Goal: Task Accomplishment & Management: Manage account settings

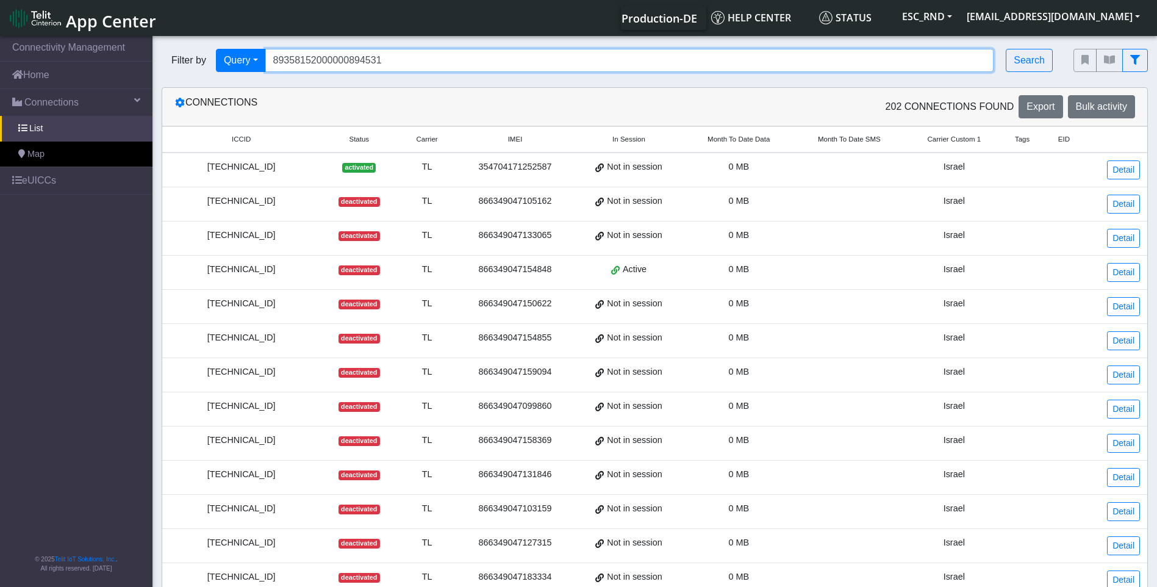
click at [350, 55] on input "89358152000000894531" at bounding box center [629, 60] width 729 height 23
drag, startPoint x: 397, startPoint y: 60, endPoint x: 230, endPoint y: 61, distance: 167.1
click at [231, 61] on div "Filter by Query Query In Session Not connected Country Operator 893581520000008…" at bounding box center [608, 60] width 893 height 23
click at [43, 125] on link "List" at bounding box center [76, 129] width 152 height 26
click at [35, 127] on span "List" at bounding box center [35, 128] width 13 height 13
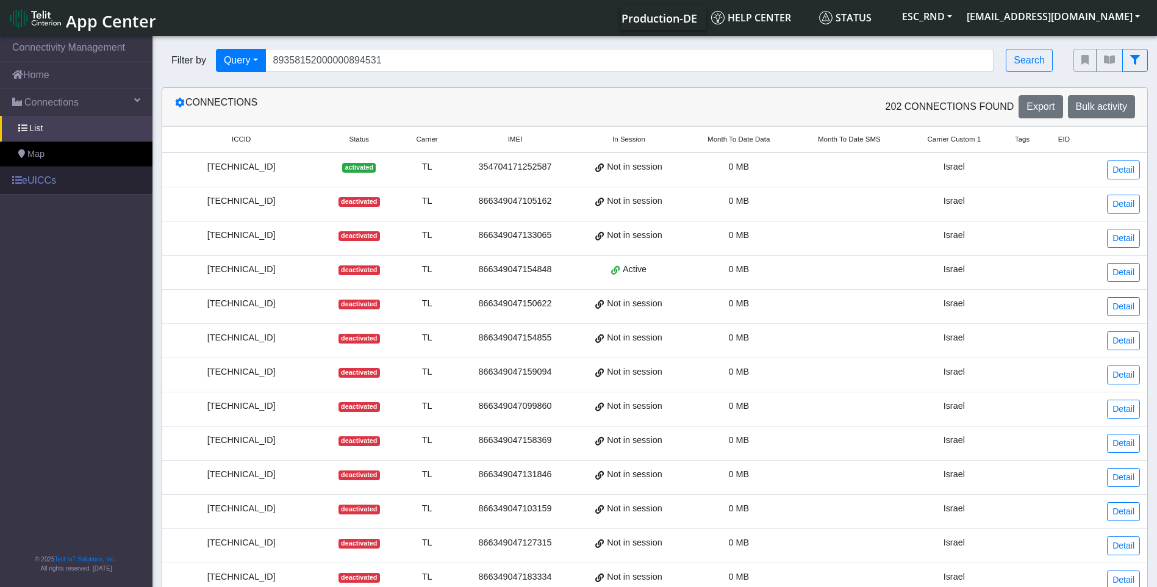
click at [33, 176] on link "eUICCs" at bounding box center [76, 180] width 152 height 27
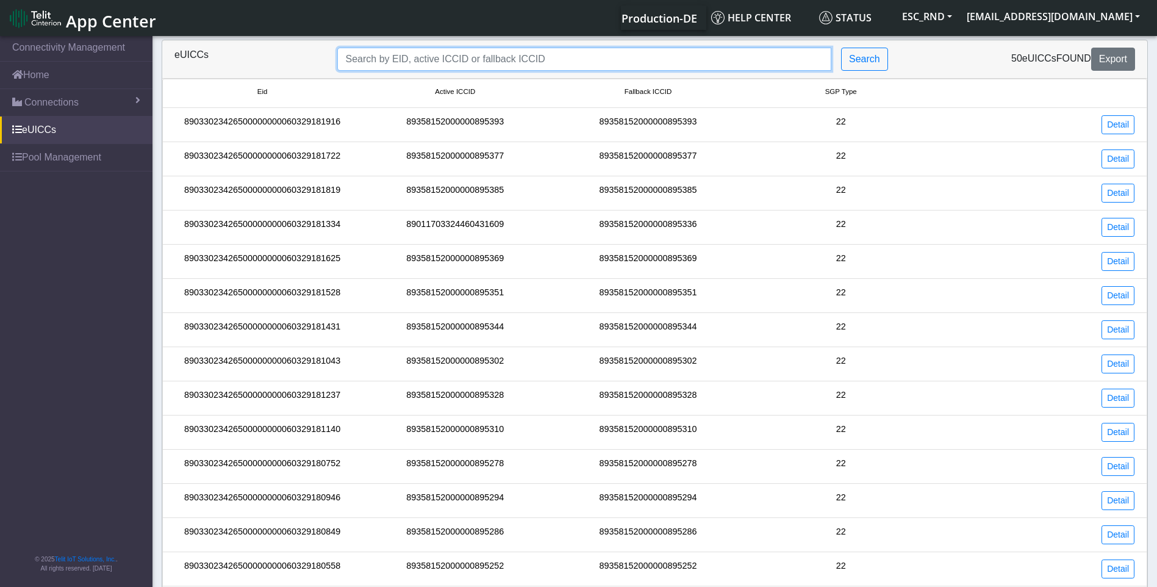
click at [442, 64] on input "Search..." at bounding box center [584, 59] width 494 height 23
paste input "89033023426500000000060329181043"
type input "89033023426500000000060329181043"
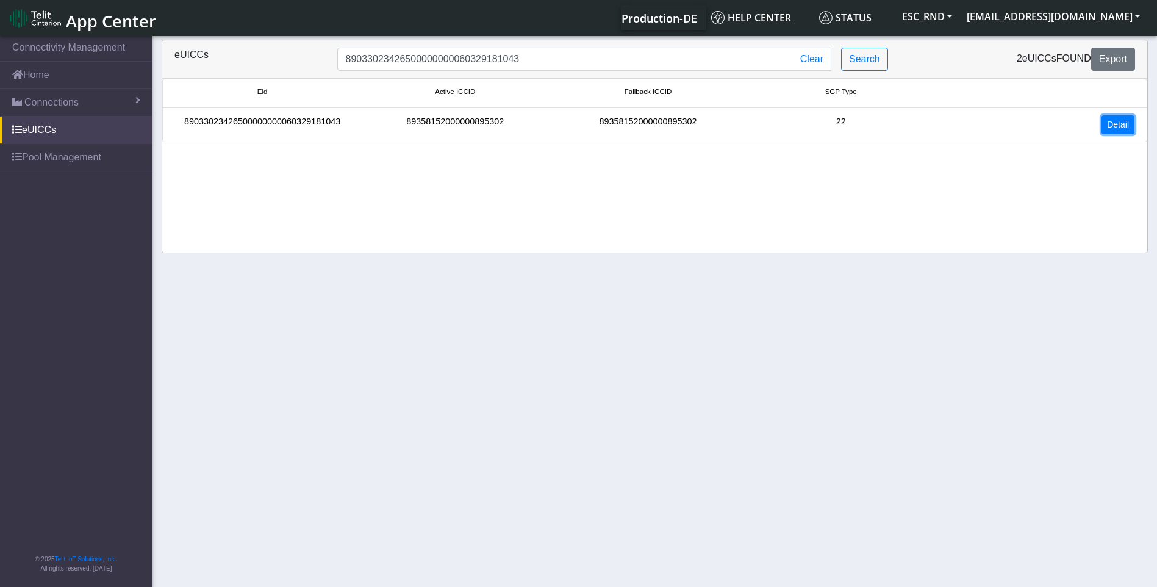
click at [1101, 129] on link "Detail" at bounding box center [1117, 124] width 33 height 19
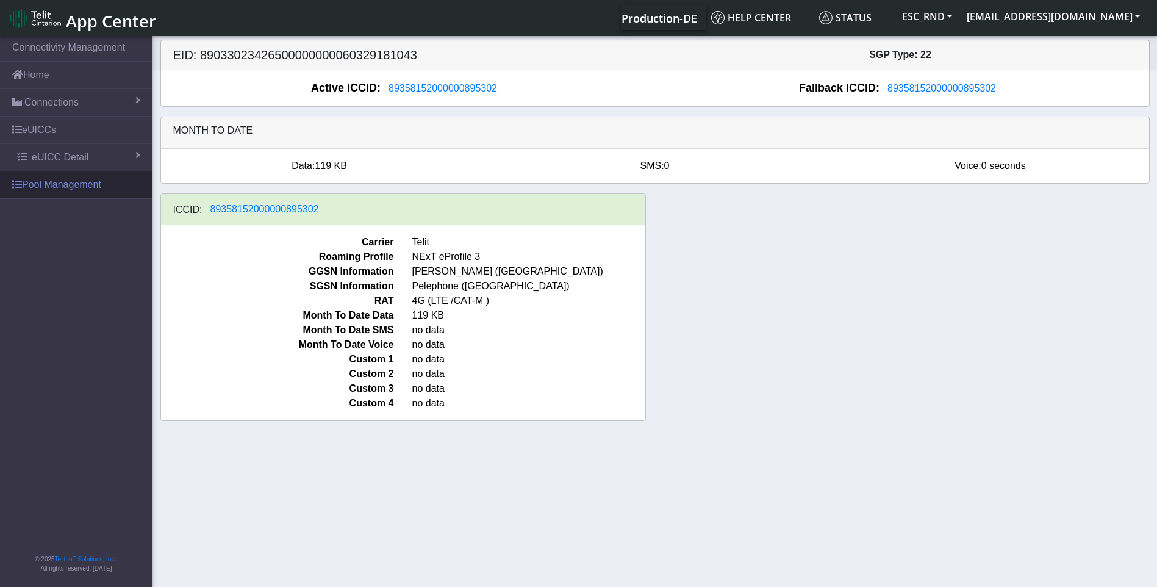
click at [55, 185] on link "Pool Management" at bounding box center [76, 184] width 152 height 27
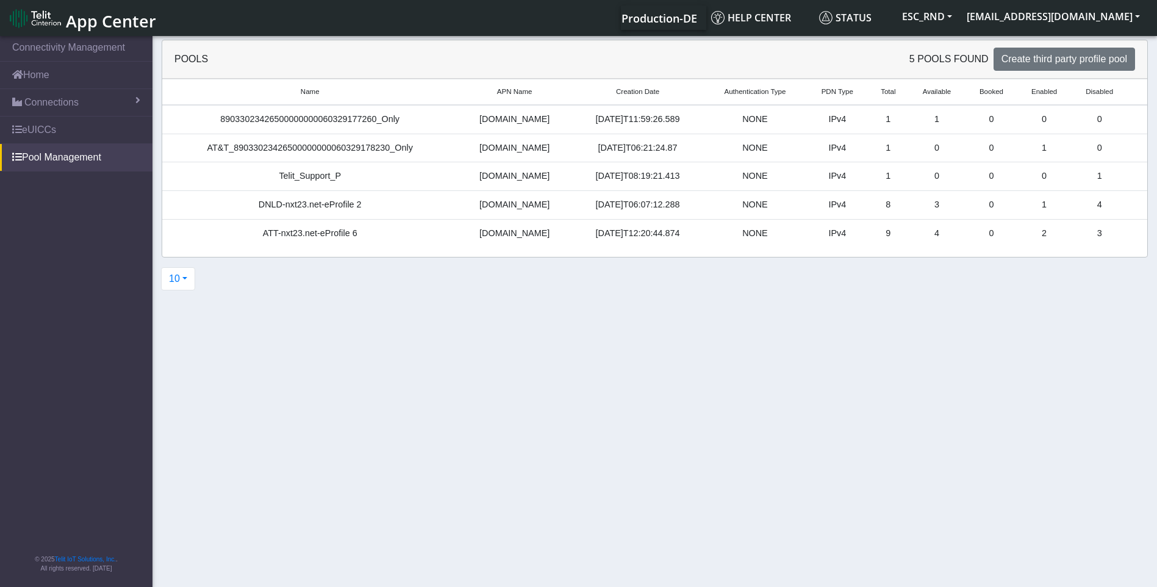
click at [291, 179] on div "Telit_Support_P" at bounding box center [310, 176] width 281 height 13
drag, startPoint x: 291, startPoint y: 179, endPoint x: 369, endPoint y: 288, distance: 134.7
click at [368, 288] on div "10 10 20 100" at bounding box center [654, 283] width 1004 height 33
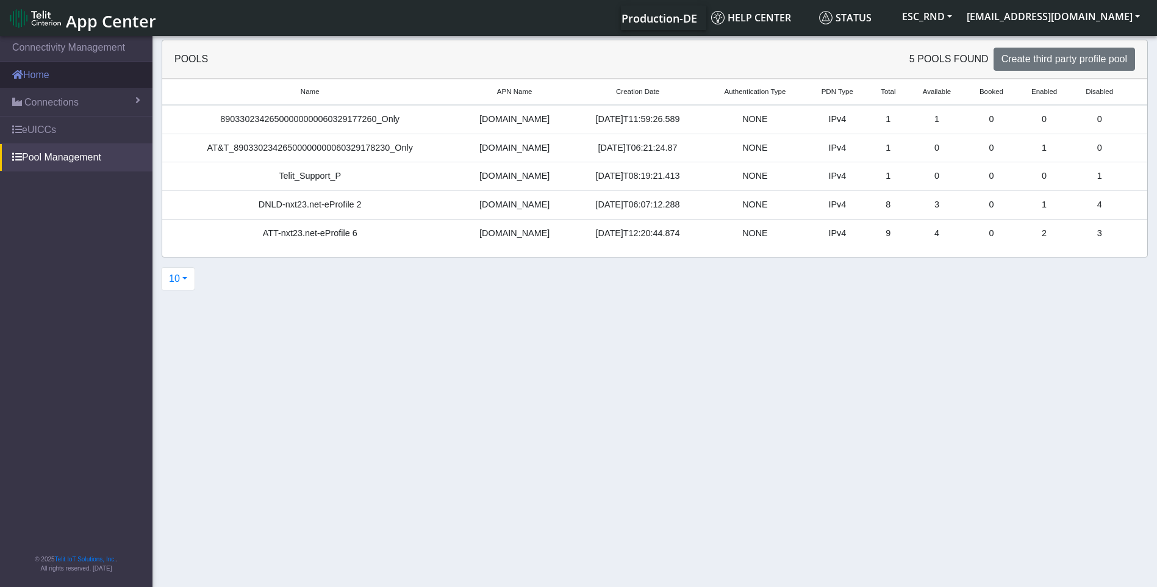
click at [51, 70] on link "Home" at bounding box center [76, 75] width 152 height 27
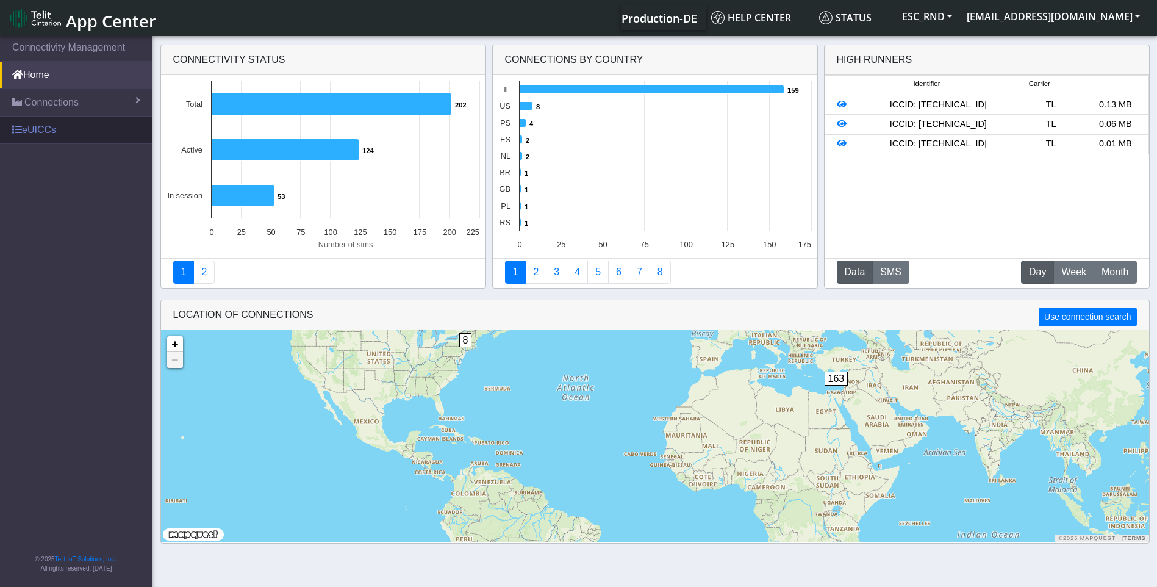
click at [29, 131] on link "eUICCs" at bounding box center [76, 129] width 152 height 27
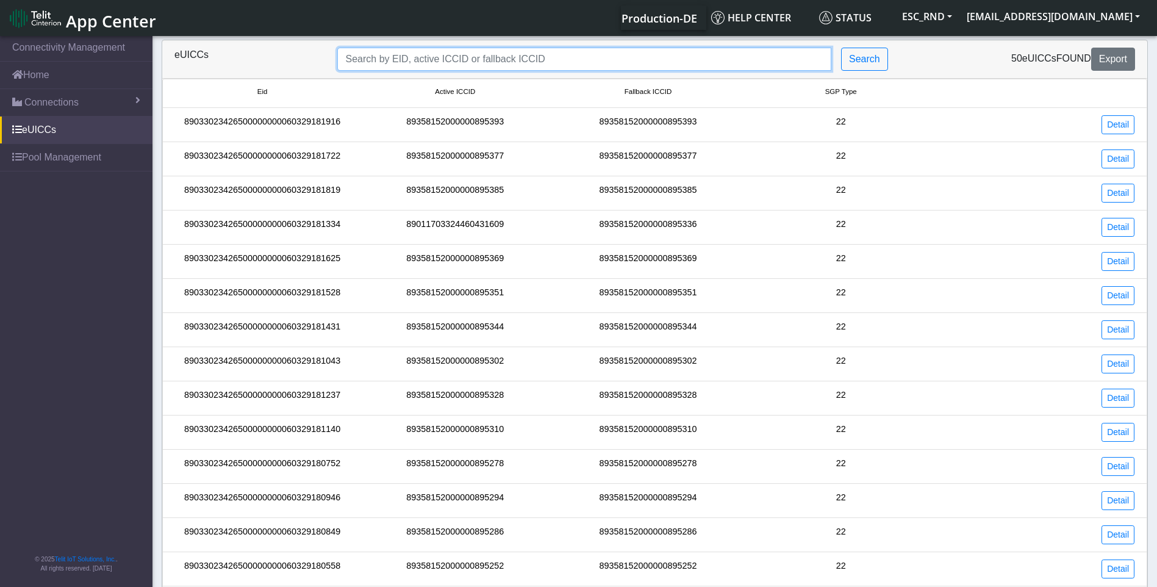
click at [370, 65] on input "Search..." at bounding box center [584, 59] width 494 height 23
paste input "89011703324460431666"
type input "89011703324460431666"
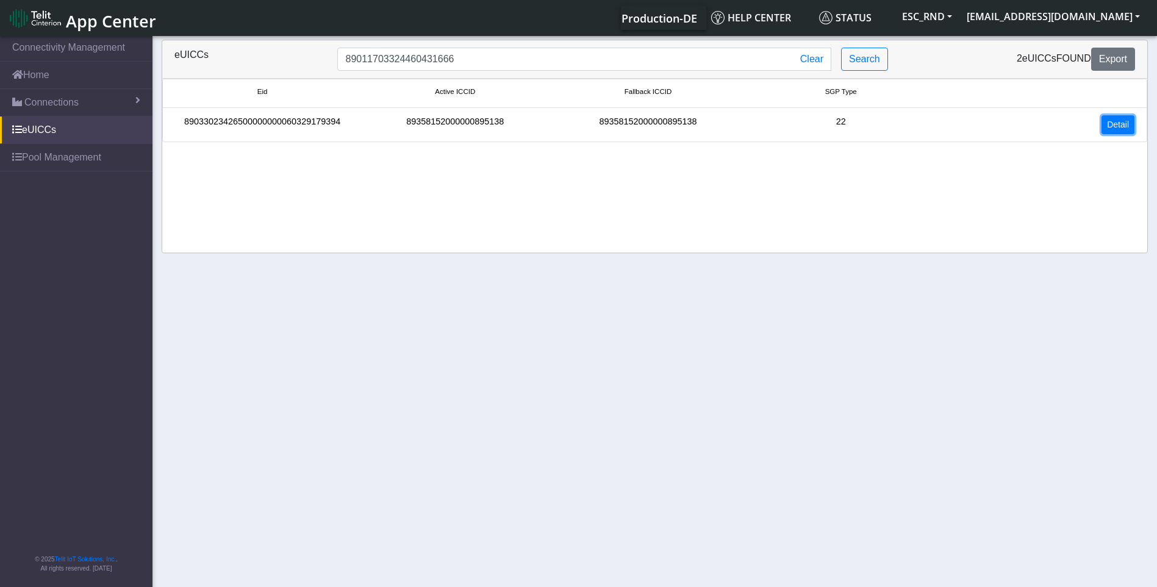
click at [1115, 131] on link "Detail" at bounding box center [1117, 124] width 33 height 19
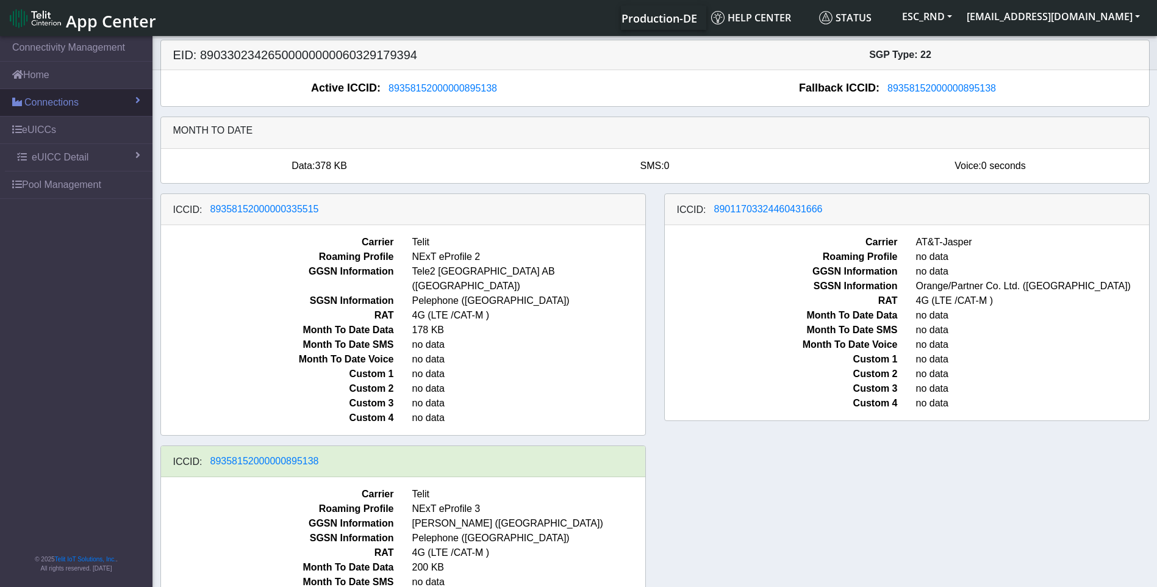
click at [48, 105] on span "Connections" at bounding box center [51, 102] width 54 height 15
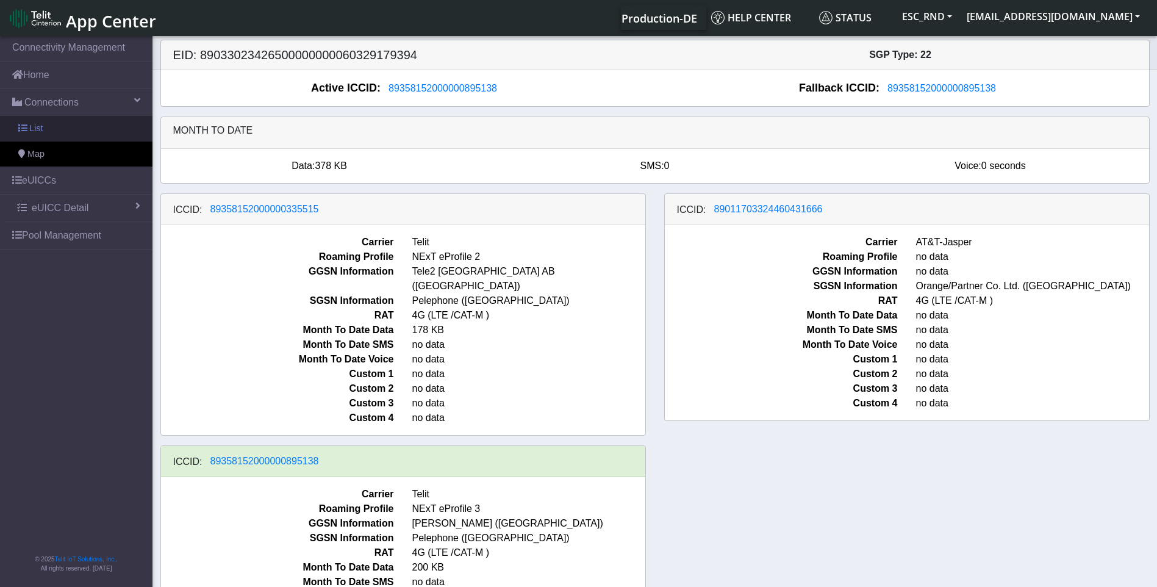
click at [23, 128] on span at bounding box center [22, 128] width 9 height 9
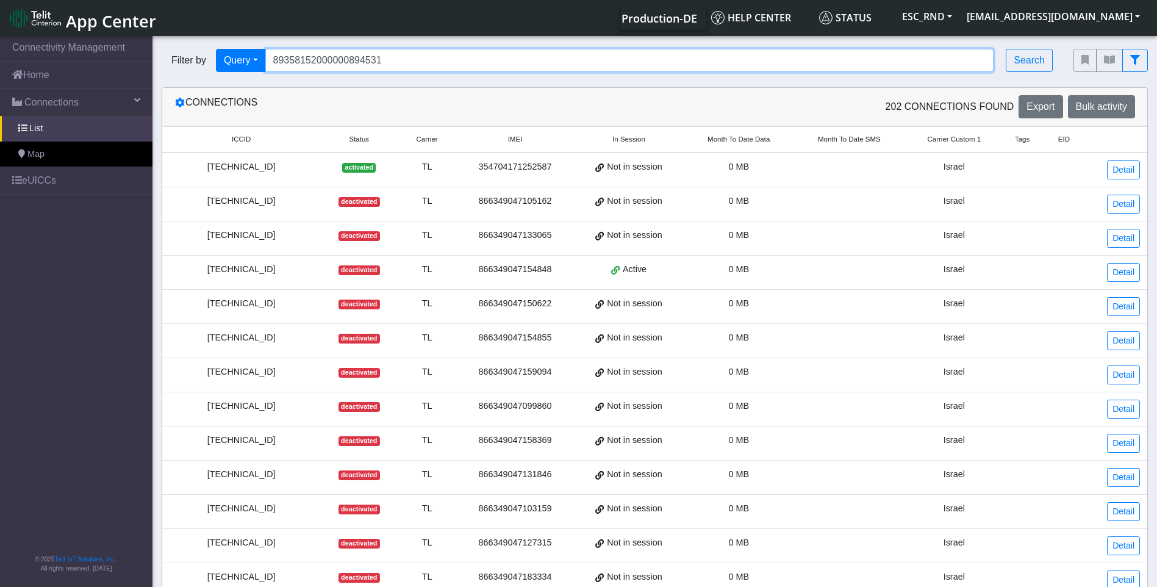
click at [411, 52] on input "89358152000000894531" at bounding box center [629, 60] width 729 height 23
drag, startPoint x: 413, startPoint y: 52, endPoint x: 237, endPoint y: 51, distance: 176.3
click at [248, 52] on div "Filter by Query Query In Session Not connected Country Operator 893581520000008…" at bounding box center [608, 60] width 893 height 23
paste input "011703324460431666"
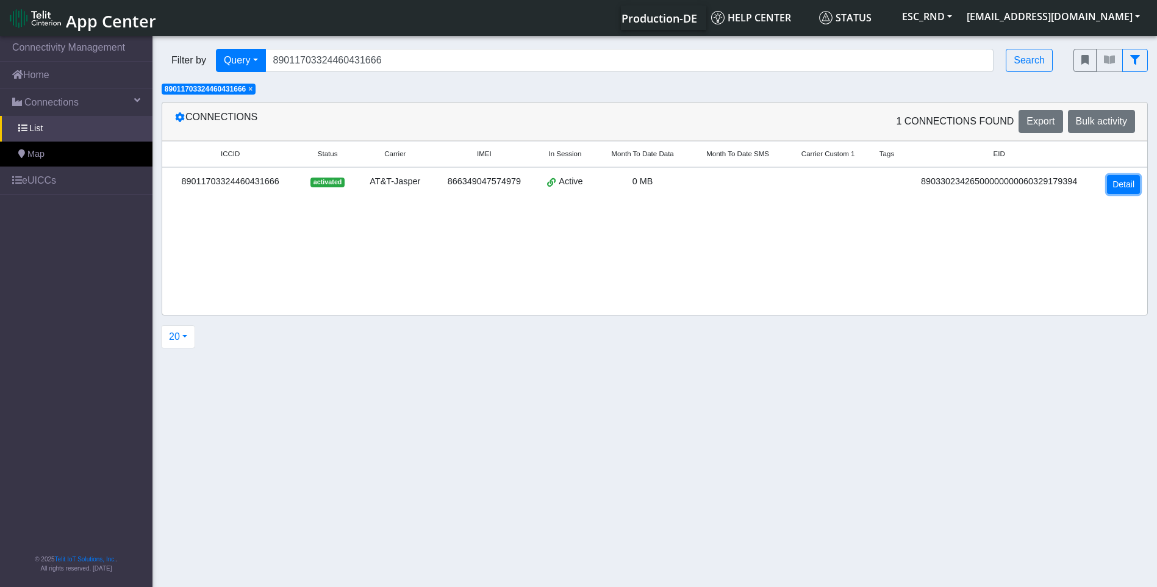
click at [1118, 182] on link "Detail" at bounding box center [1123, 184] width 33 height 19
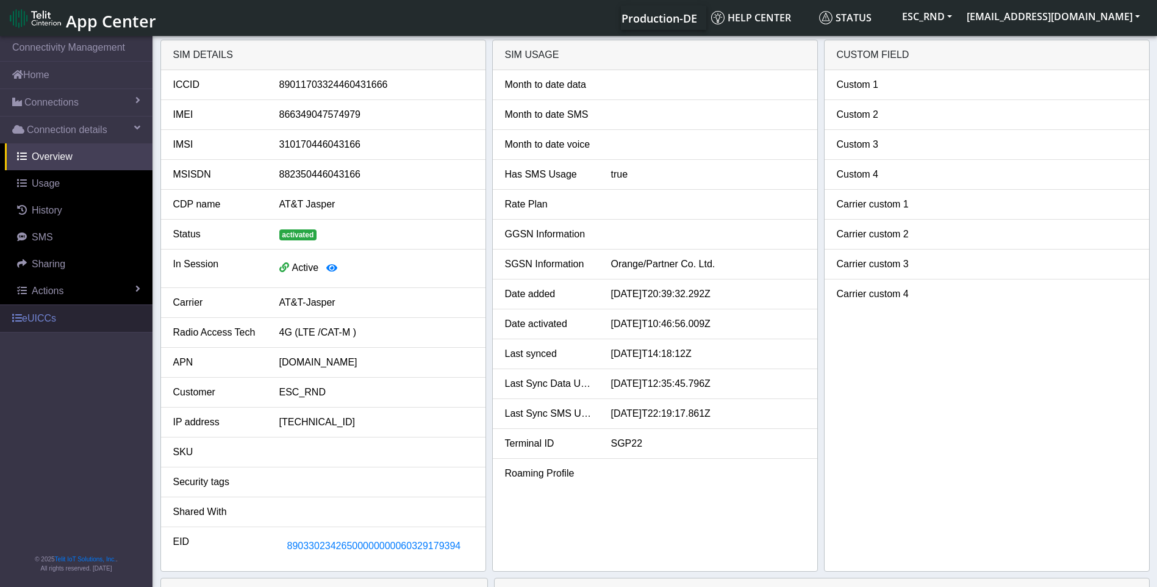
click at [55, 313] on link "eUICCs" at bounding box center [76, 318] width 152 height 27
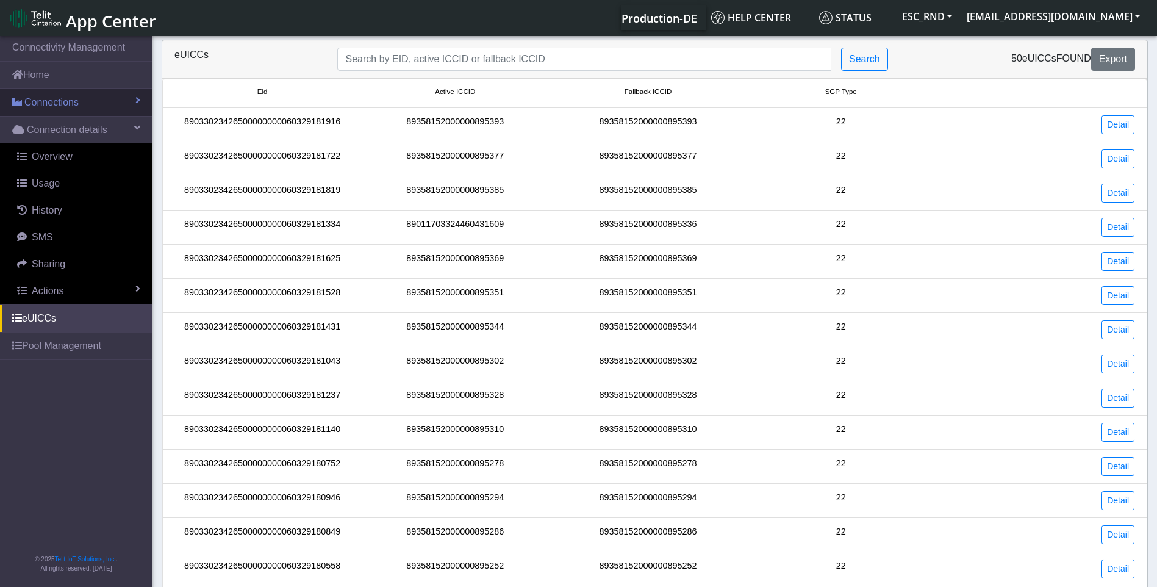
click at [114, 101] on link "Connections" at bounding box center [76, 102] width 152 height 27
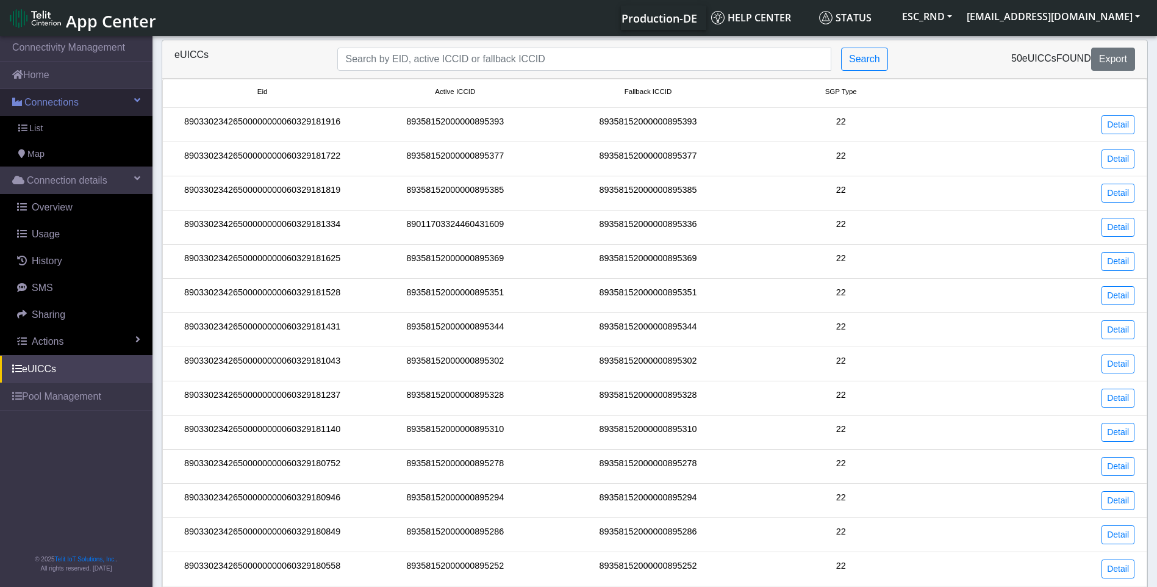
click at [117, 100] on link "Connections" at bounding box center [76, 102] width 152 height 27
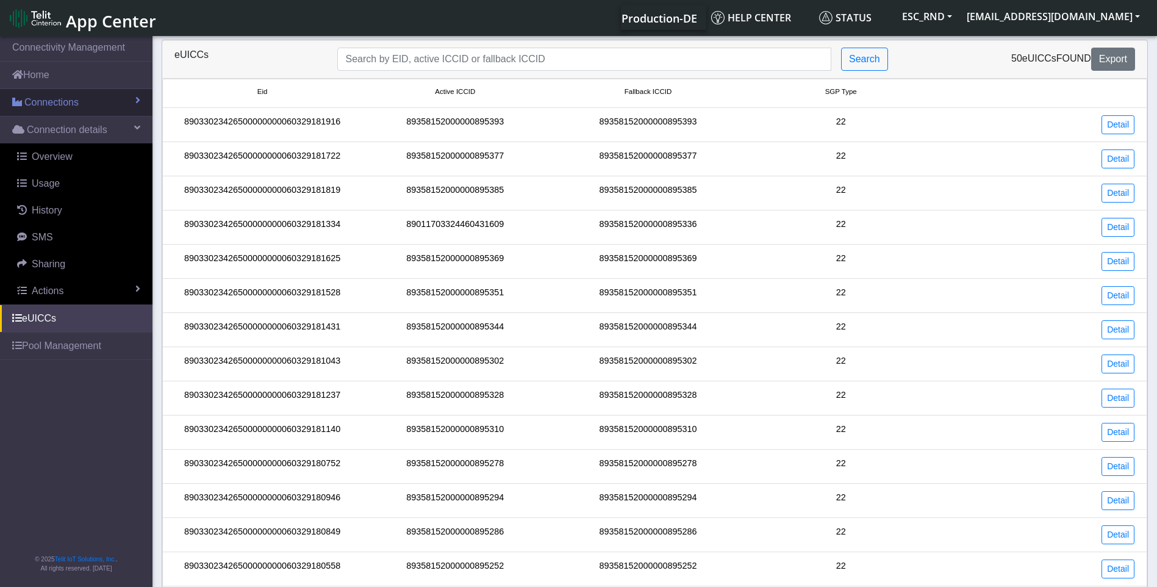
drag, startPoint x: 117, startPoint y: 100, endPoint x: 92, endPoint y: 107, distance: 25.9
click at [117, 100] on link "Connections" at bounding box center [76, 102] width 152 height 27
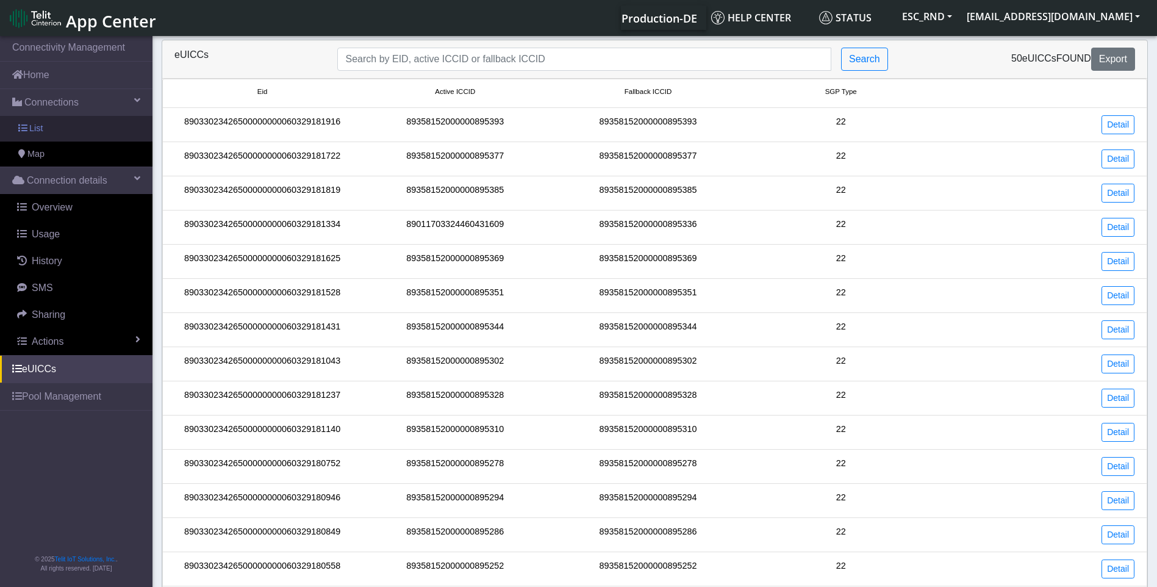
click at [40, 127] on span "List" at bounding box center [35, 128] width 13 height 13
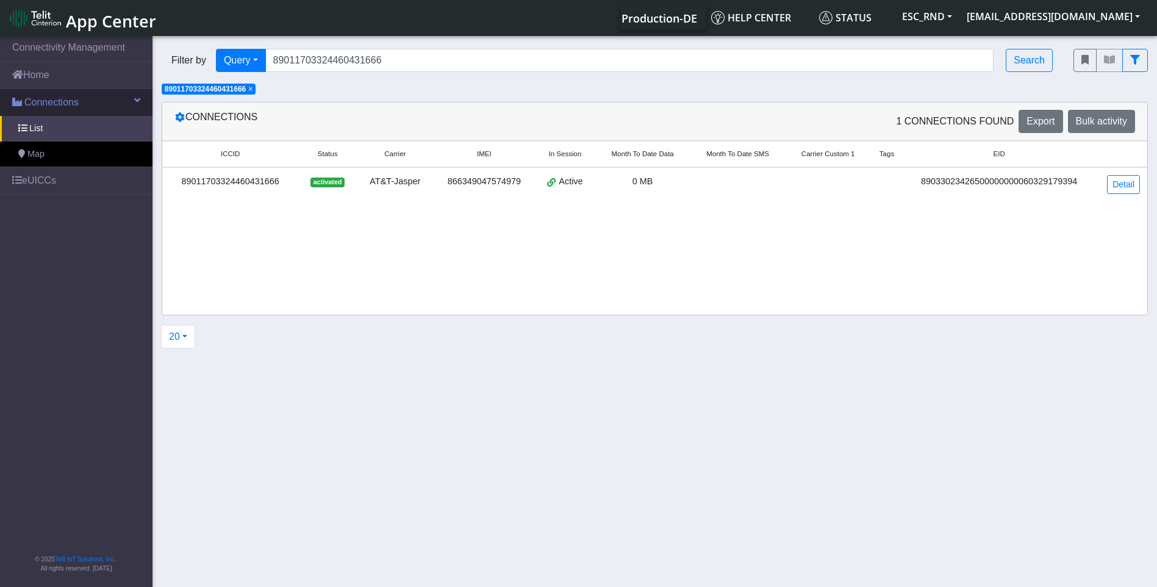
click at [50, 105] on span "Connections" at bounding box center [51, 102] width 54 height 15
click at [52, 106] on span "Connections" at bounding box center [51, 102] width 54 height 15
click at [60, 101] on span "Connections" at bounding box center [51, 102] width 54 height 15
click at [65, 102] on span "Connections" at bounding box center [51, 102] width 54 height 15
click at [347, 45] on div "Filter by Query Query In Session Not connected Country Operator 890117033244604…" at bounding box center [608, 60] width 912 height 41
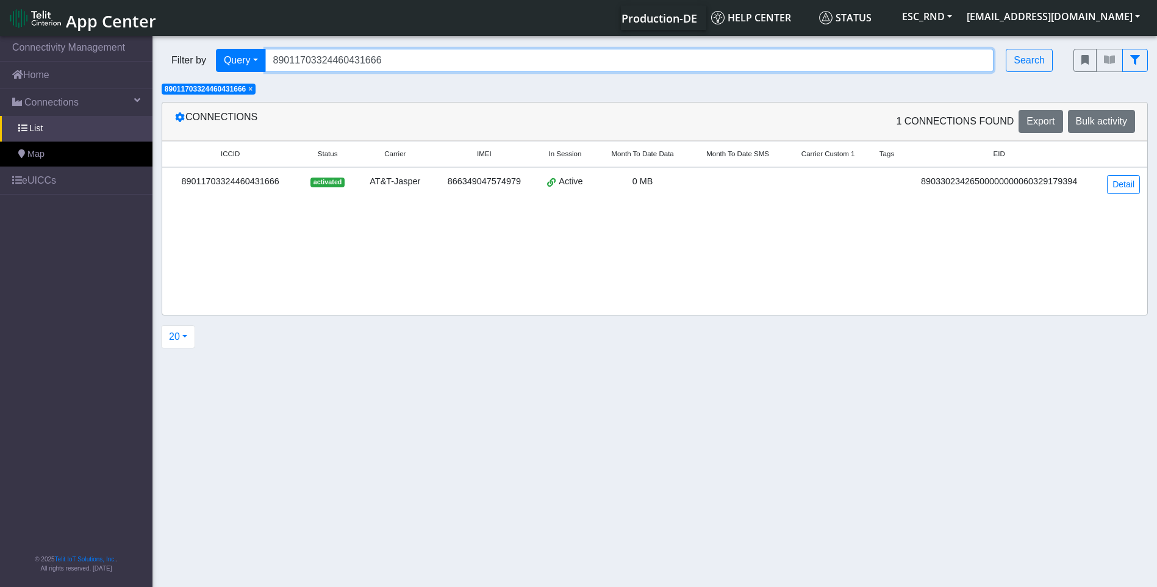
click at [398, 52] on input "89011703324460431666" at bounding box center [629, 60] width 729 height 23
drag, startPoint x: 432, startPoint y: 54, endPoint x: 212, endPoint y: 62, distance: 220.9
click at [212, 62] on div "Filter by Query Query In Session Not connected Country Operator 890117033244604…" at bounding box center [608, 60] width 893 height 23
paste input "358152000000894610"
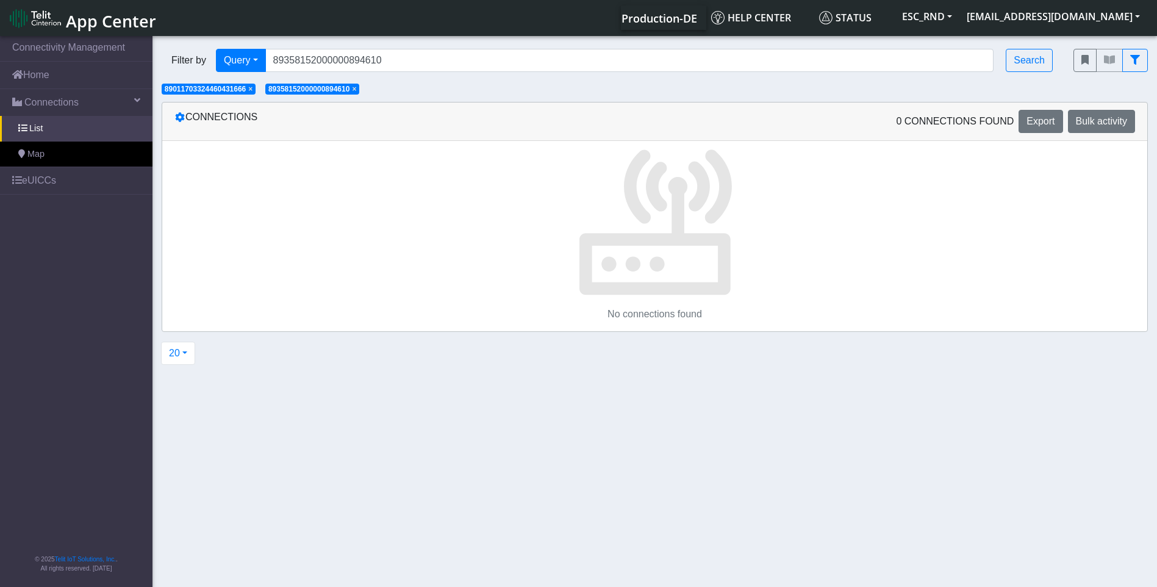
click at [251, 90] on span "×" at bounding box center [250, 89] width 4 height 9
click at [271, 85] on div "Filter by Query Query Not connected Country Operator 89358152000000894610 Searc…" at bounding box center [654, 68] width 1004 height 56
click at [252, 89] on span "×" at bounding box center [250, 89] width 4 height 9
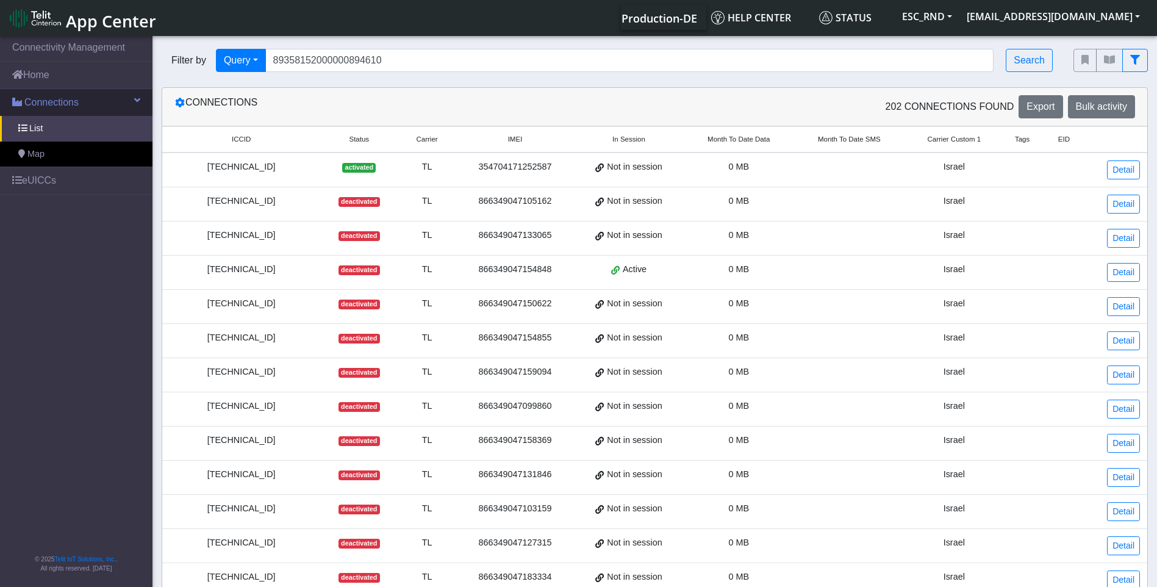
click at [39, 104] on span "Connections" at bounding box center [51, 102] width 54 height 15
click at [54, 102] on span "Connections" at bounding box center [51, 102] width 54 height 15
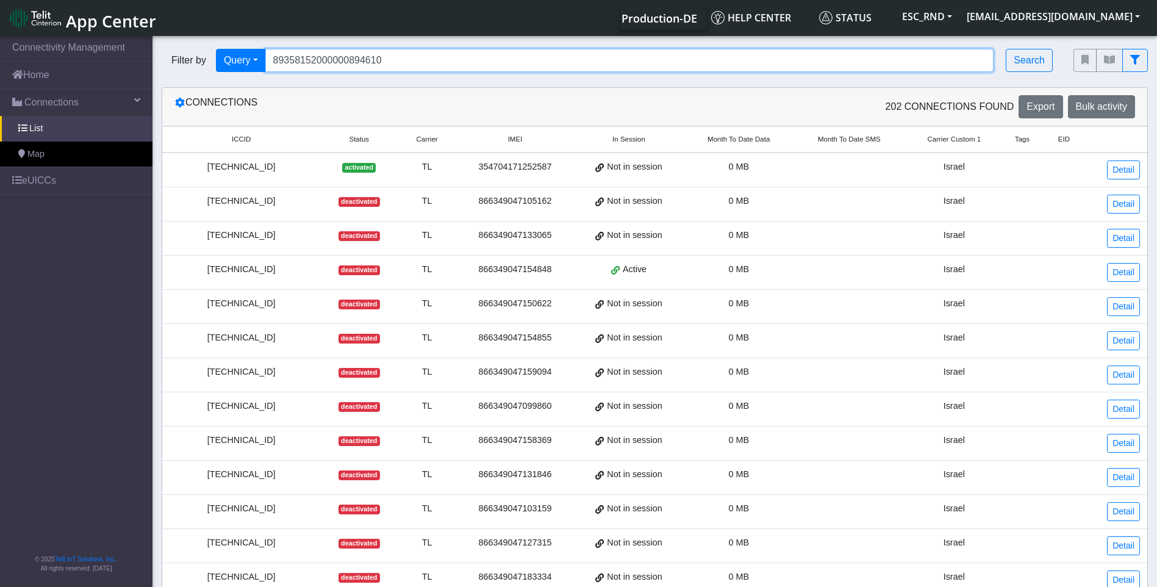
drag, startPoint x: 411, startPoint y: 59, endPoint x: 419, endPoint y: 63, distance: 9.0
click at [411, 59] on input "89358152000000894610" at bounding box center [629, 60] width 729 height 23
click at [398, 62] on input "89358152000000894610" at bounding box center [629, 60] width 729 height 23
drag, startPoint x: 413, startPoint y: 63, endPoint x: 141, endPoint y: 45, distance: 272.0
click at [160, 50] on div "Filter by Query Query In Session Not connected Country Operator 893581520000008…" at bounding box center [608, 60] width 912 height 41
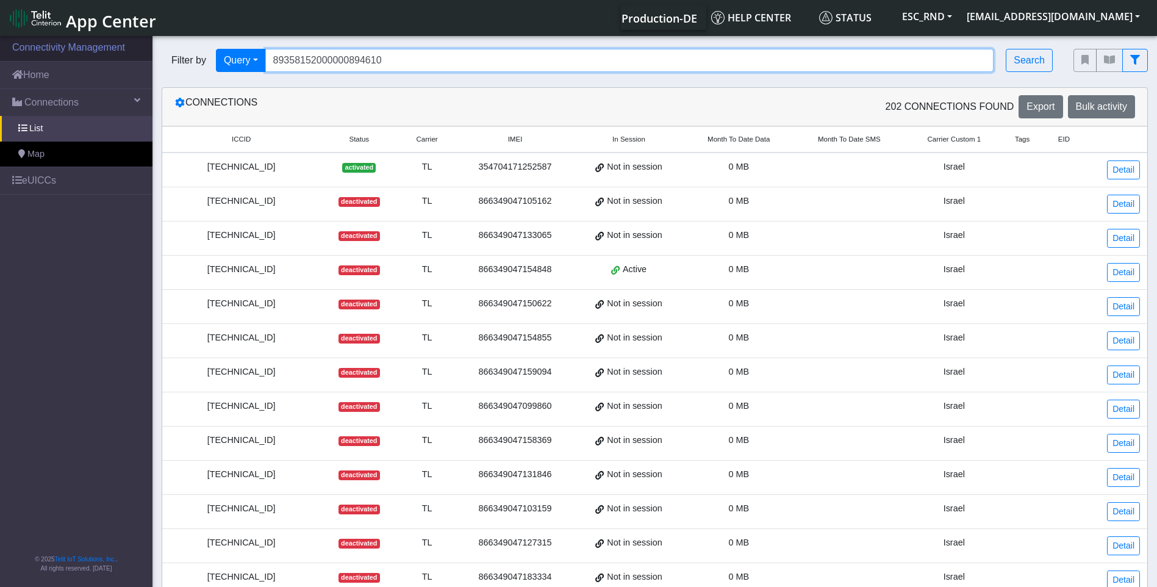
paste input "5138"
type input "89358152000000895138"
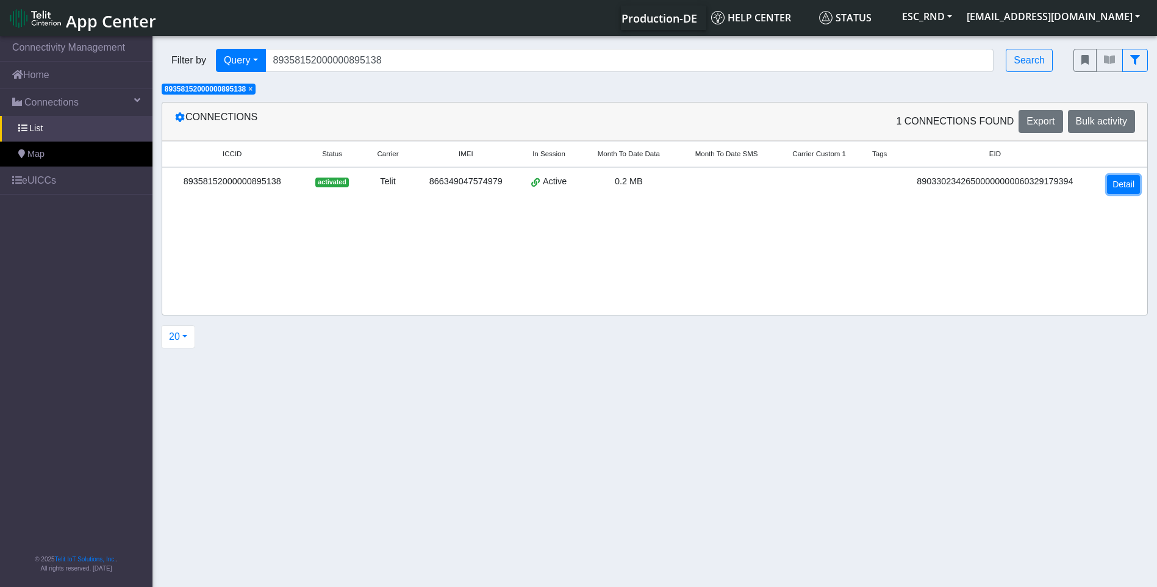
click at [1125, 183] on link "Detail" at bounding box center [1123, 184] width 33 height 19
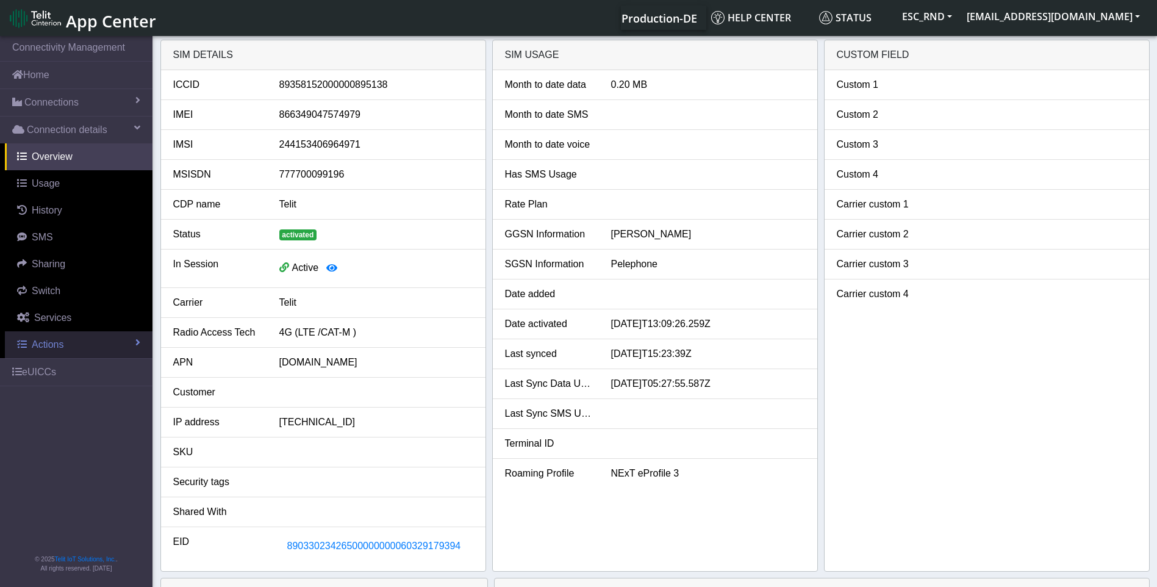
click at [137, 343] on span at bounding box center [137, 342] width 5 height 10
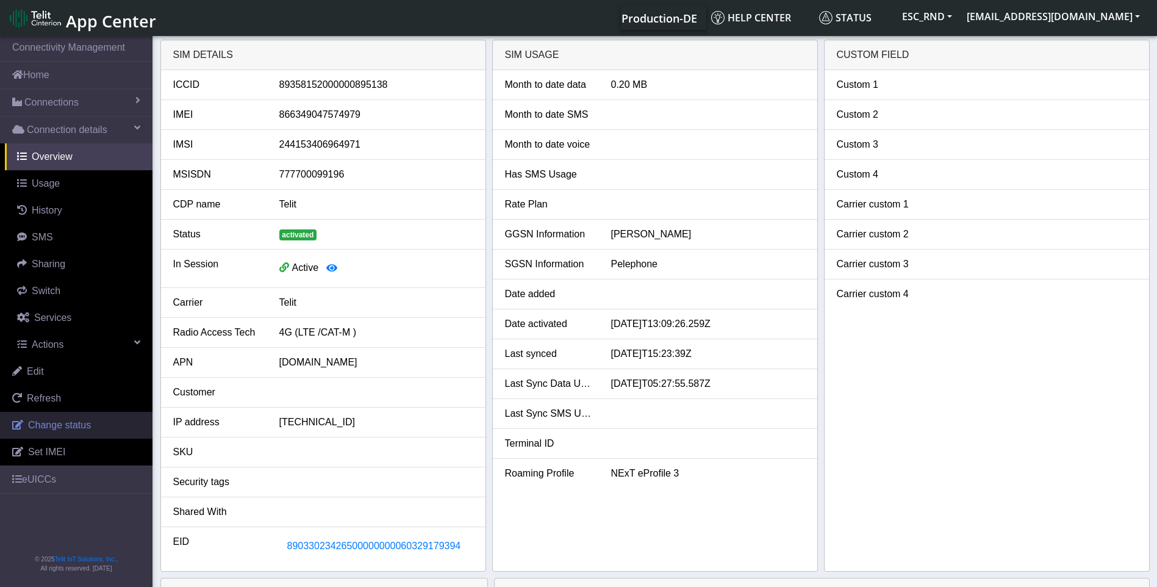
click at [76, 421] on span "Change status" at bounding box center [59, 425] width 63 height 10
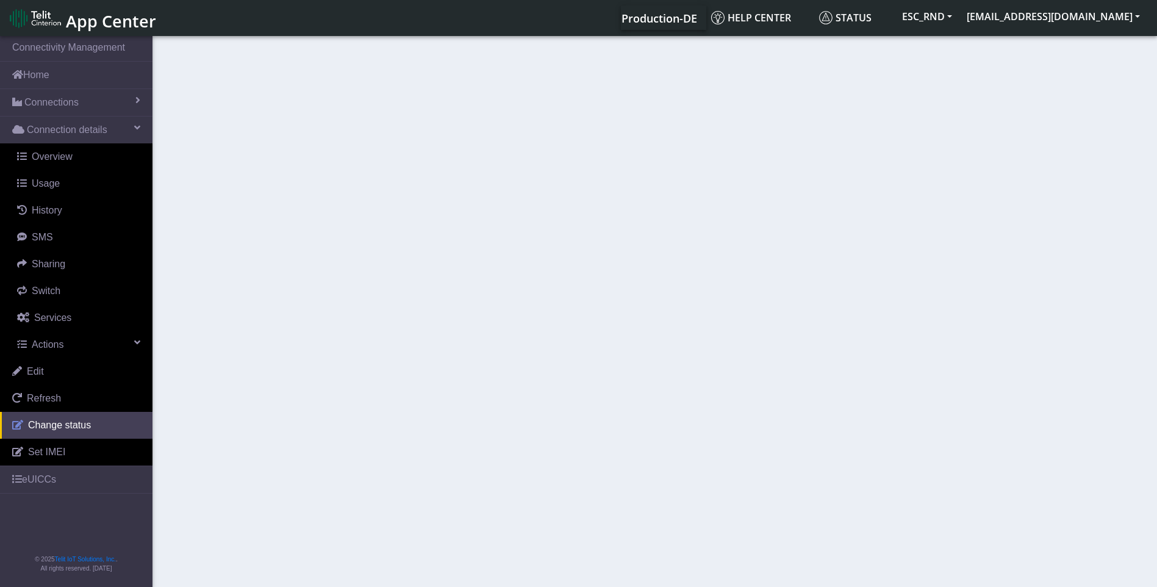
select select "activated"
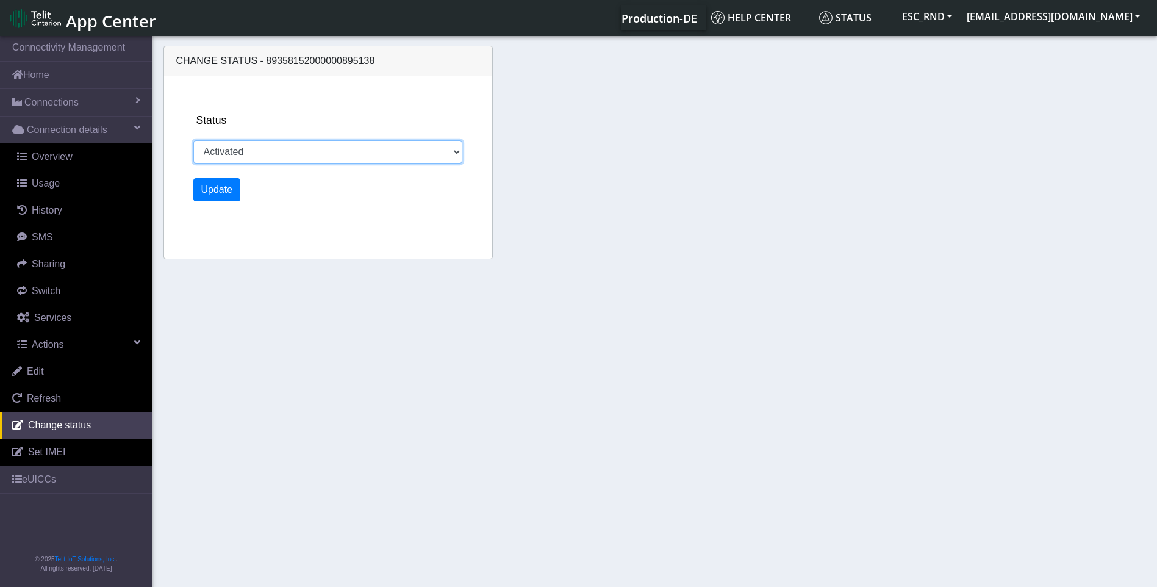
click at [257, 149] on select "Activated Deactivated" at bounding box center [327, 151] width 269 height 23
click at [272, 98] on div "Status Activated Deactivated Update" at bounding box center [342, 167] width 309 height 182
click at [271, 97] on div "Status Activated Deactivated Update" at bounding box center [342, 167] width 309 height 182
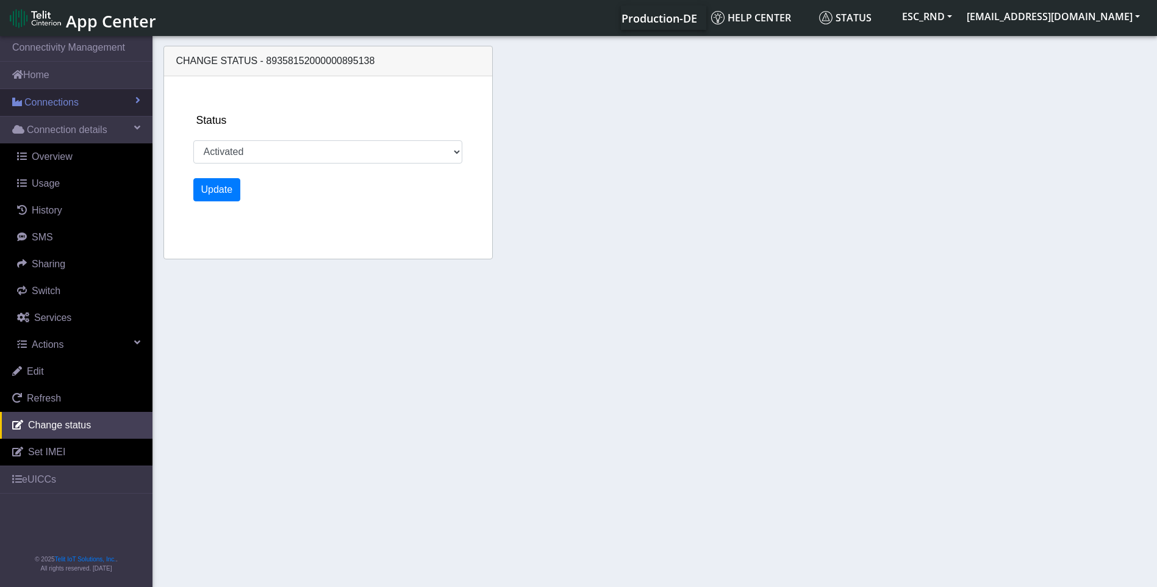
click at [57, 110] on link "Connections" at bounding box center [76, 102] width 152 height 27
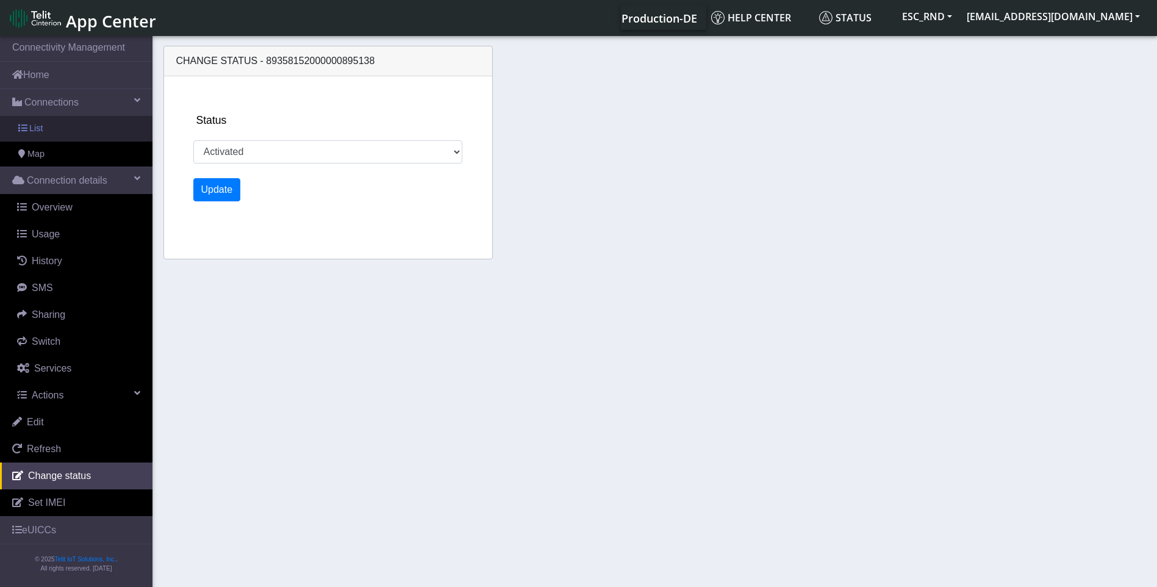
click at [37, 125] on span "List" at bounding box center [35, 128] width 13 height 13
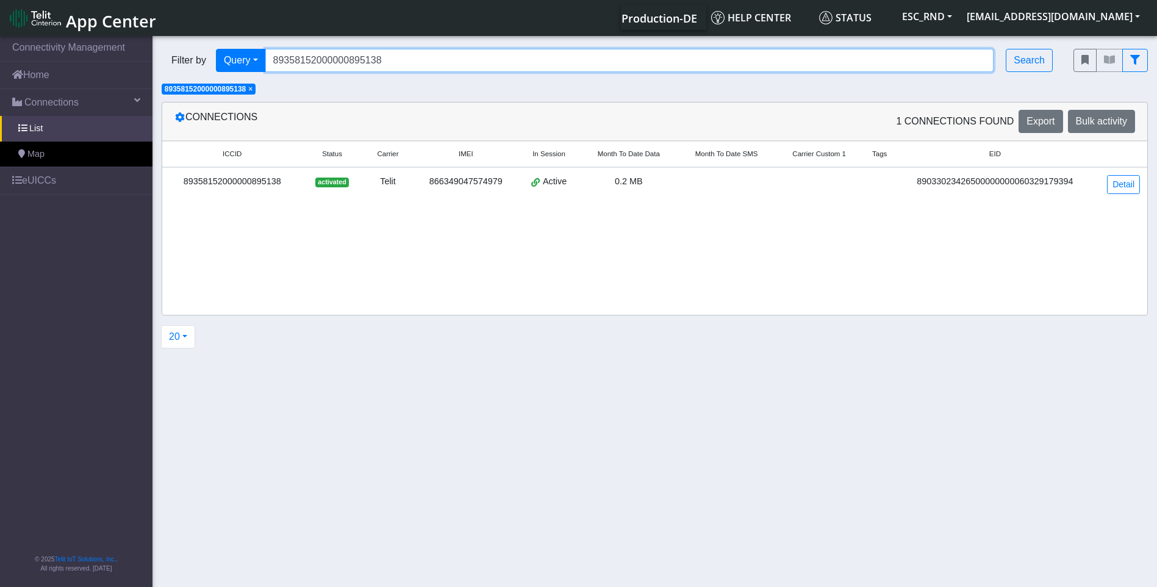
click at [409, 57] on input "89358152000000895138" at bounding box center [629, 60] width 729 height 23
drag, startPoint x: 423, startPoint y: 59, endPoint x: 116, endPoint y: 37, distance: 307.0
click at [131, 37] on section "Connectivity Management Home Connections List Map eUICCs © 2025 Telit IoT Solut…" at bounding box center [578, 312] width 1157 height 557
paste input "'89358152000000335515"
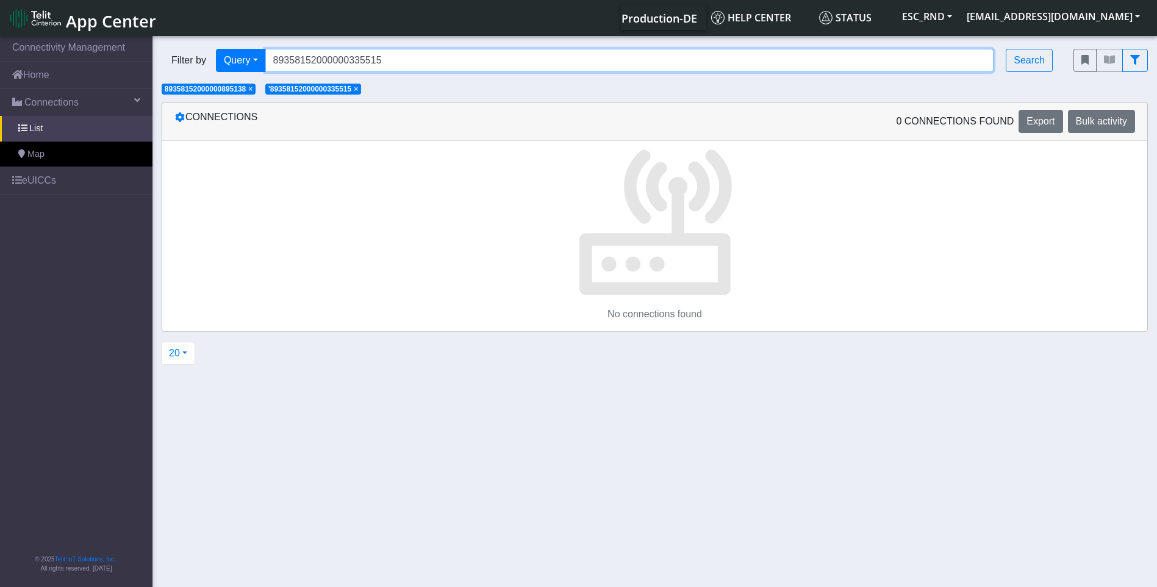
type input "89358152000000335515"
click at [246, 85] on span "89358152000000895138" at bounding box center [205, 89] width 81 height 9
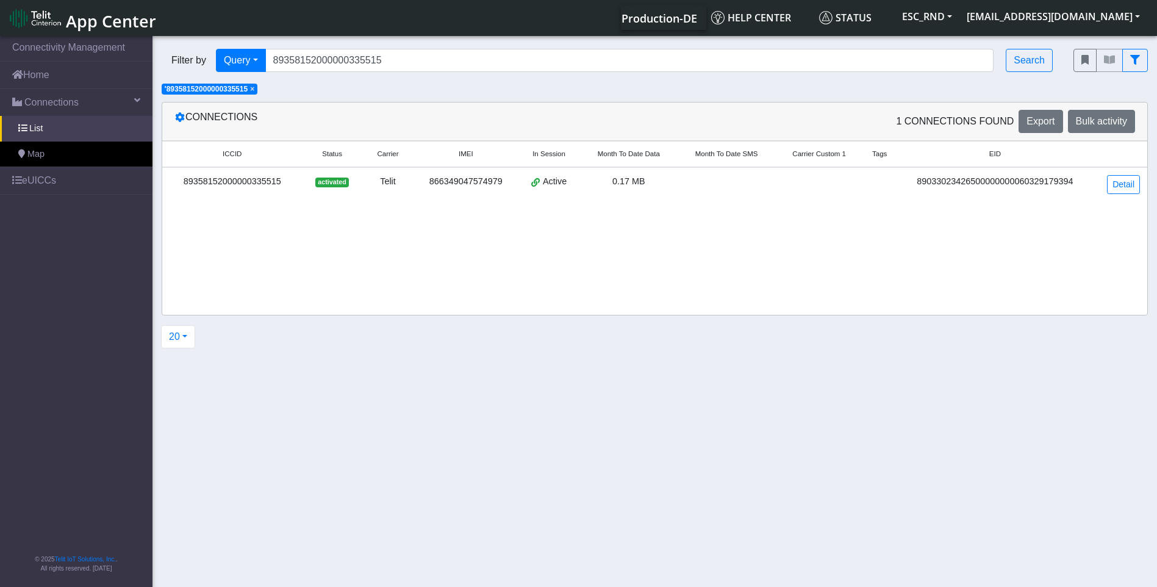
click at [254, 89] on span "×" at bounding box center [252, 89] width 4 height 9
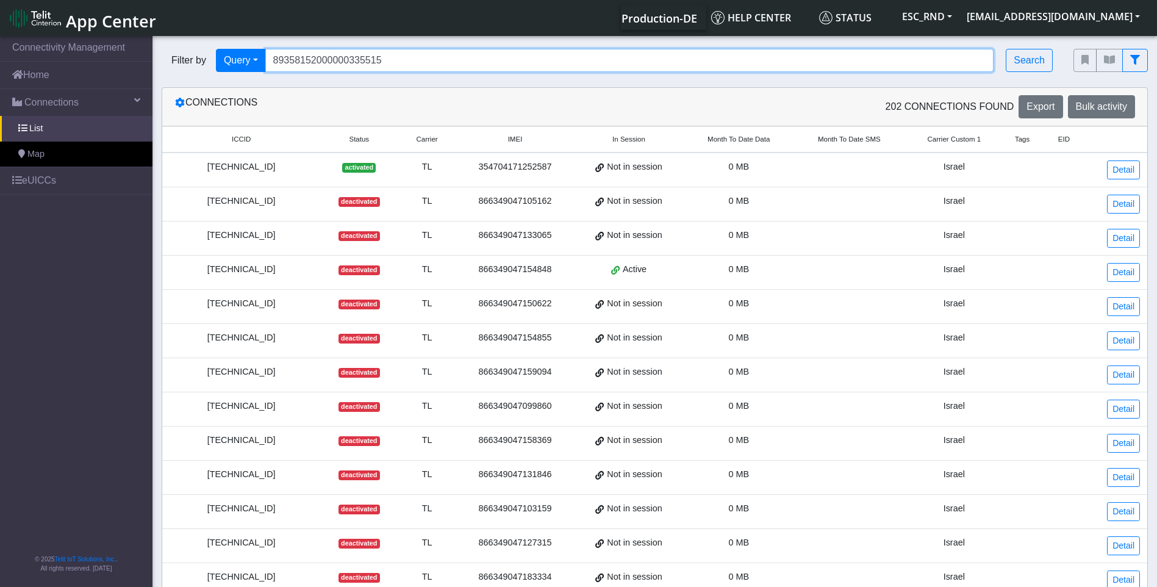
click at [404, 70] on input "89358152000000335515" at bounding box center [629, 60] width 729 height 23
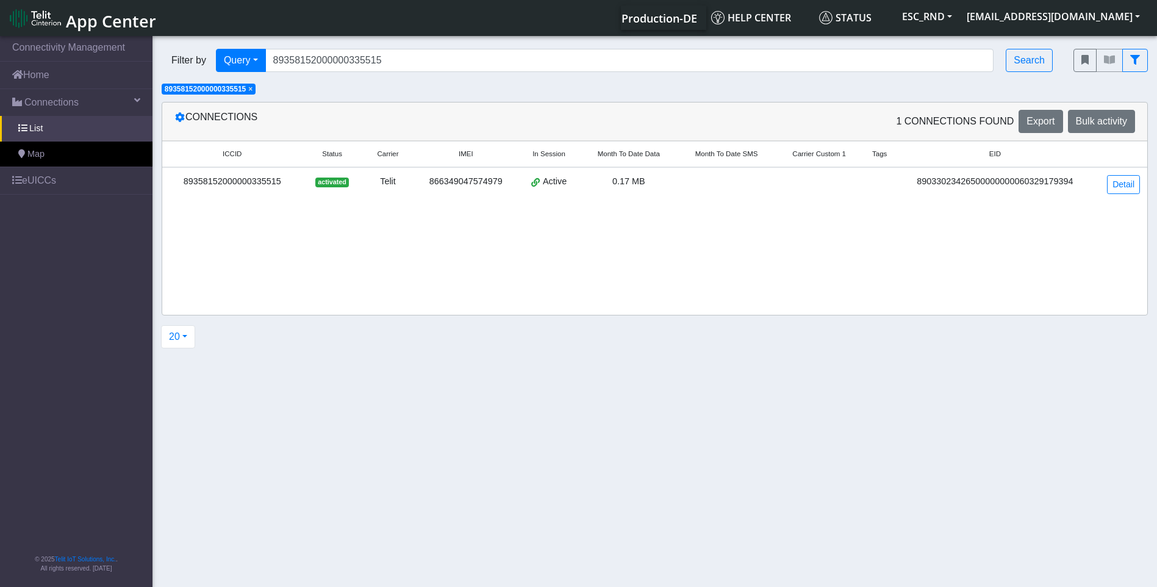
click at [1093, 186] on td "Detail" at bounding box center [1120, 184] width 54 height 34
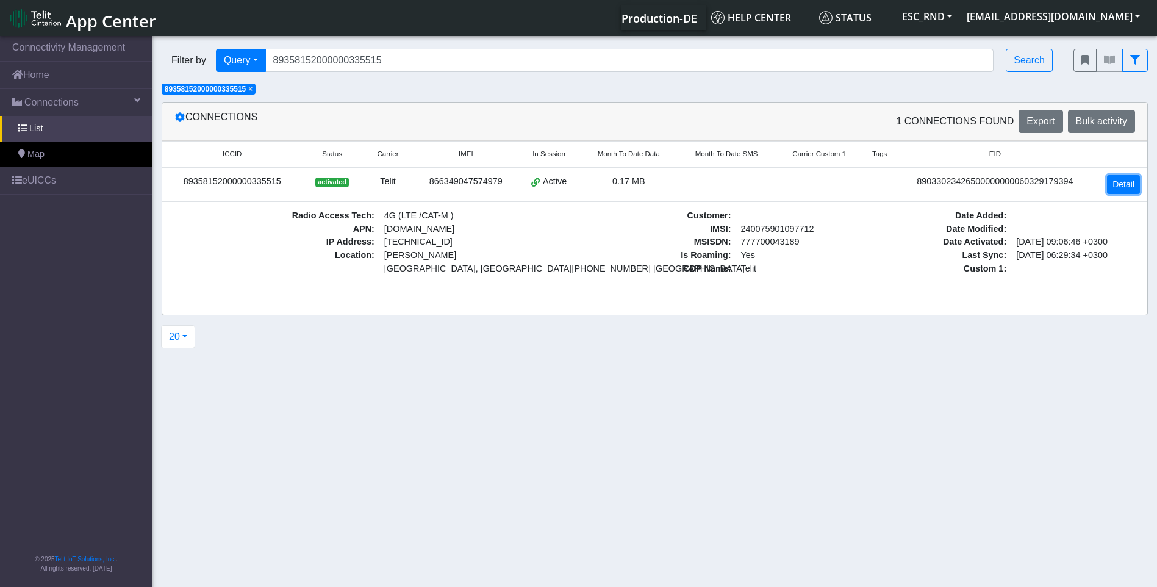
click at [1130, 185] on link "Detail" at bounding box center [1123, 184] width 33 height 19
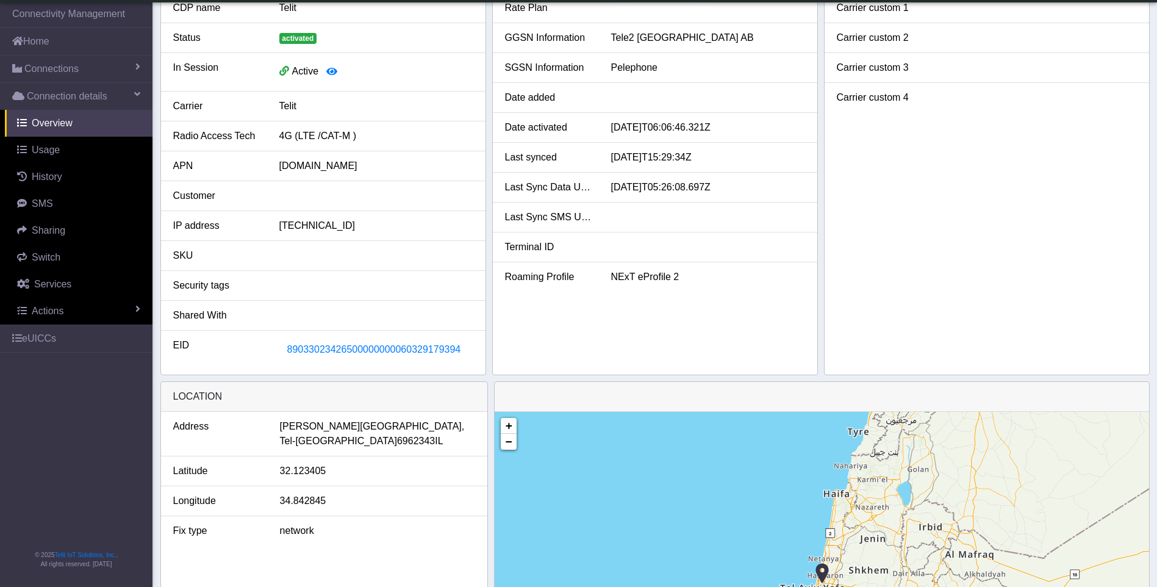
scroll to position [122, 0]
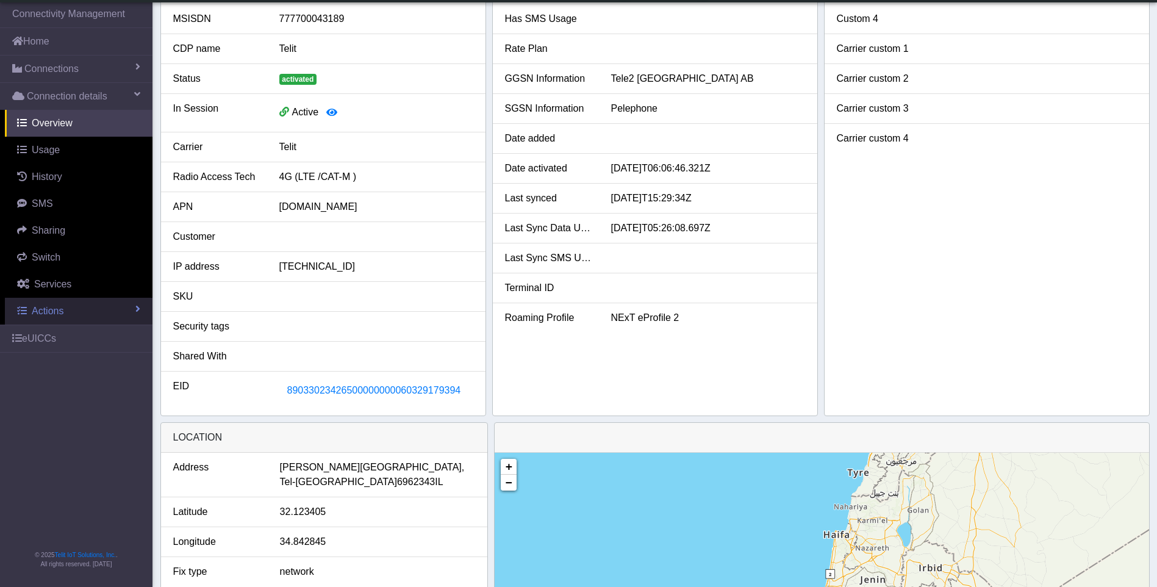
click at [35, 306] on span "Actions" at bounding box center [48, 311] width 32 height 10
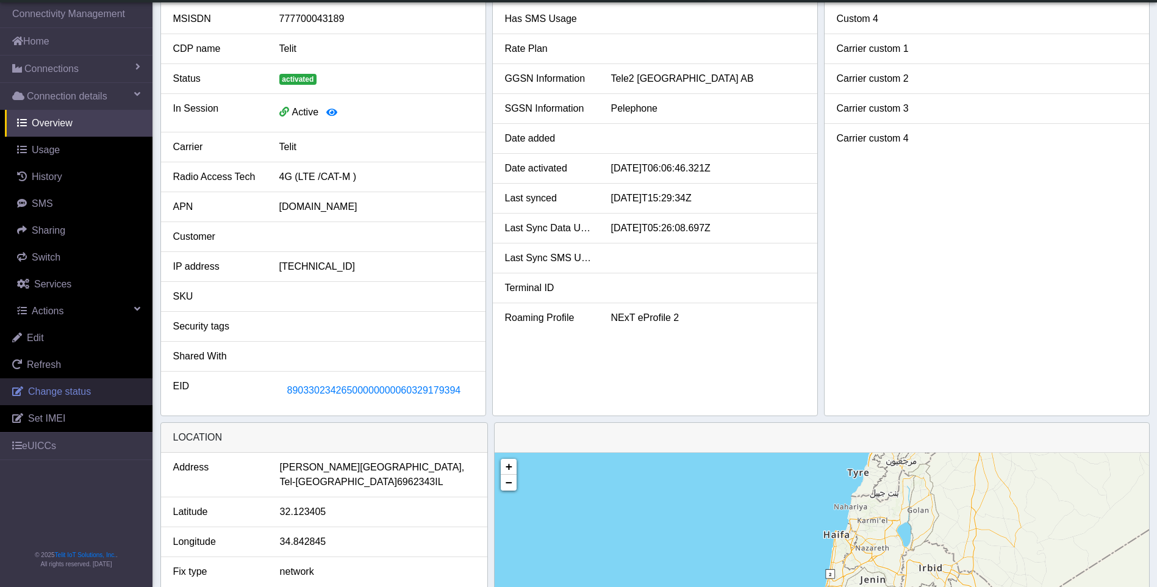
click at [49, 393] on span "Change status" at bounding box center [59, 391] width 63 height 10
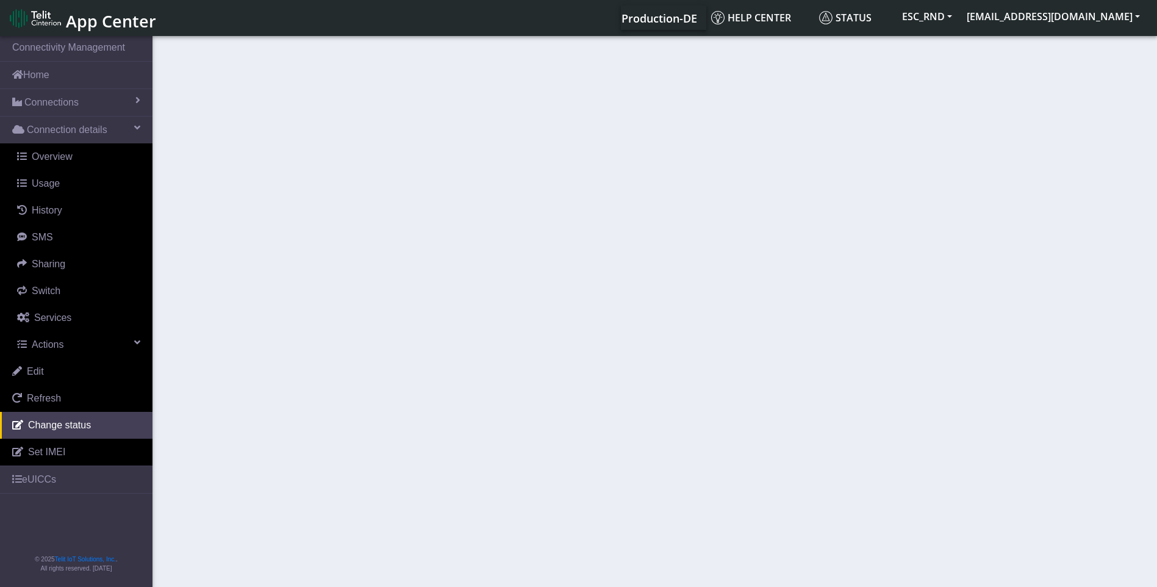
select select "activated"
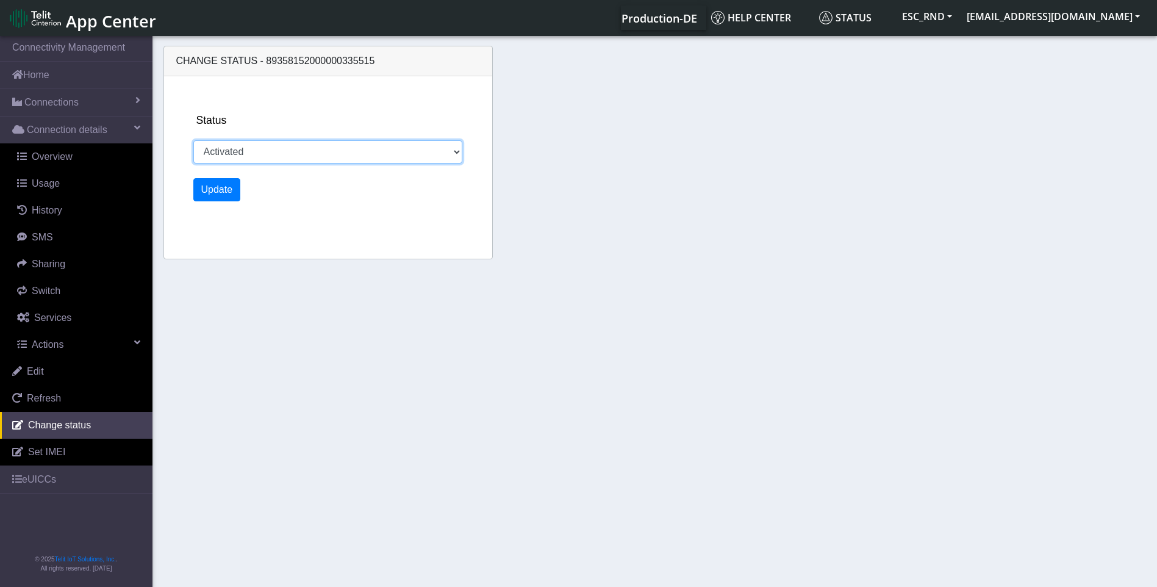
click at [235, 145] on select "Activated Deactivated" at bounding box center [327, 151] width 269 height 23
click at [331, 154] on select "Activated Deactivated" at bounding box center [327, 151] width 269 height 23
click at [689, 124] on div "Change status - 89358152000000335515 Status Activated Deactivated Update" at bounding box center [654, 154] width 989 height 229
